Goal: Task Accomplishment & Management: Use online tool/utility

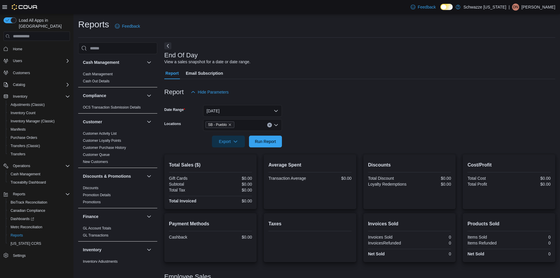
scroll to position [324, 0]
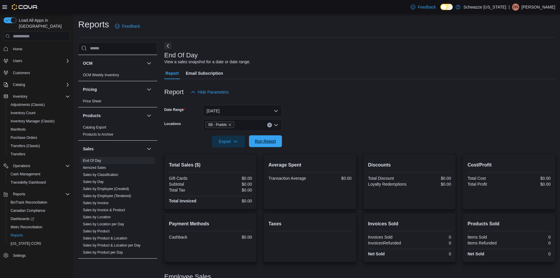
click at [270, 140] on span "Run Report" at bounding box center [265, 141] width 21 height 6
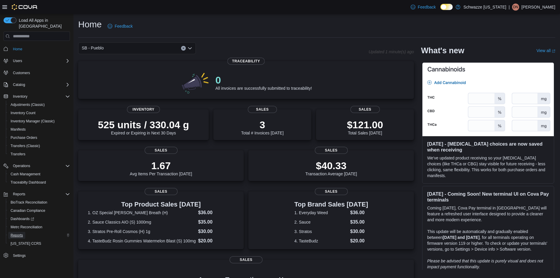
click at [18, 233] on span "Reports" at bounding box center [17, 235] width 12 height 5
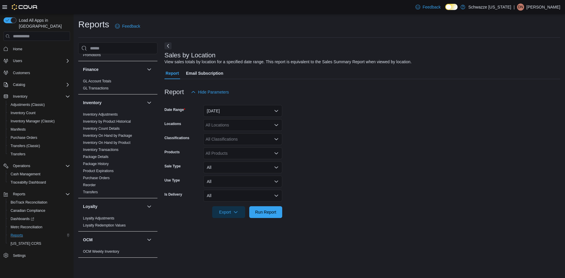
scroll to position [235, 0]
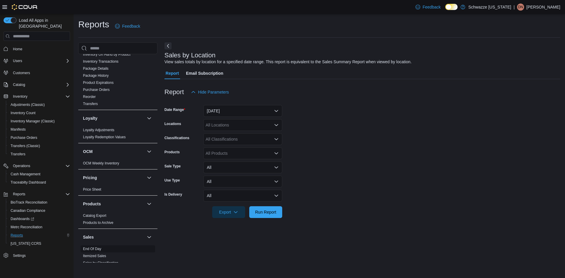
click at [94, 249] on link "End Of Day" at bounding box center [92, 249] width 18 height 4
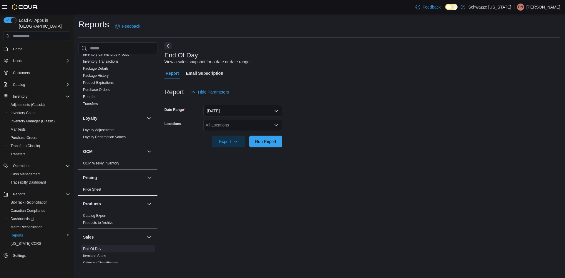
click at [232, 126] on div "All Locations" at bounding box center [242, 125] width 79 height 12
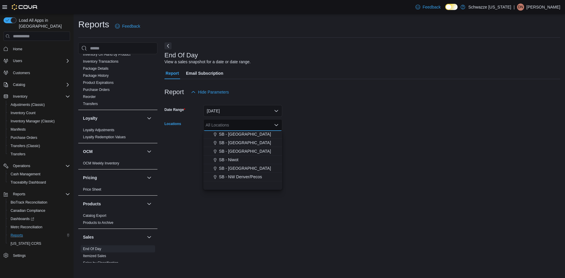
scroll to position [282, 0]
click at [237, 137] on span "SB - Pueblo" at bounding box center [233, 134] width 22 height 6
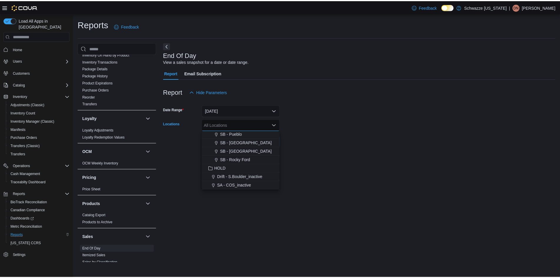
scroll to position [274, 0]
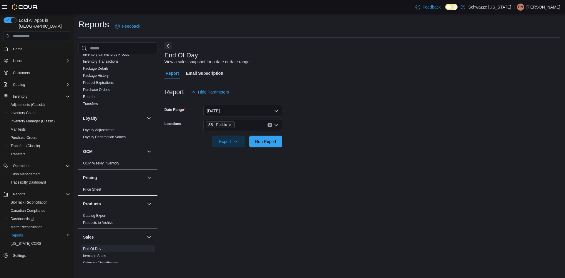
click at [292, 140] on form "Date Range Today Locations SB - Pueblo Export Run Report" at bounding box center [362, 122] width 396 height 49
click at [257, 140] on span "Run Report" at bounding box center [265, 141] width 21 height 6
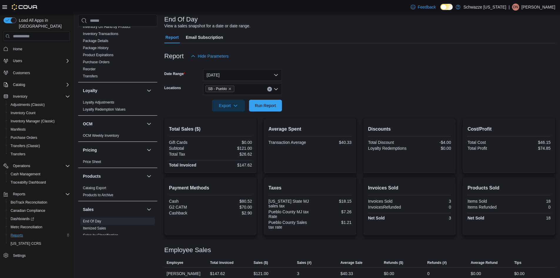
scroll to position [42, 0]
